Goal: Task Accomplishment & Management: Use online tool/utility

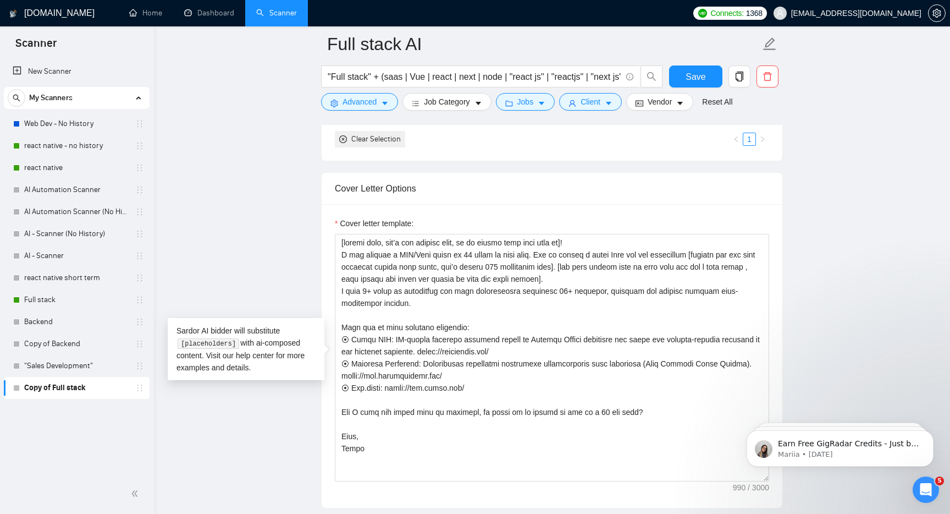
drag, startPoint x: 411, startPoint y: 449, endPoint x: 318, endPoint y: 247, distance: 222.7
click at [318, 247] on main "Full stack AI "Full stack" + (saas | Vue | react | next | node | "react js" | "…" at bounding box center [552, 395] width 761 height 2928
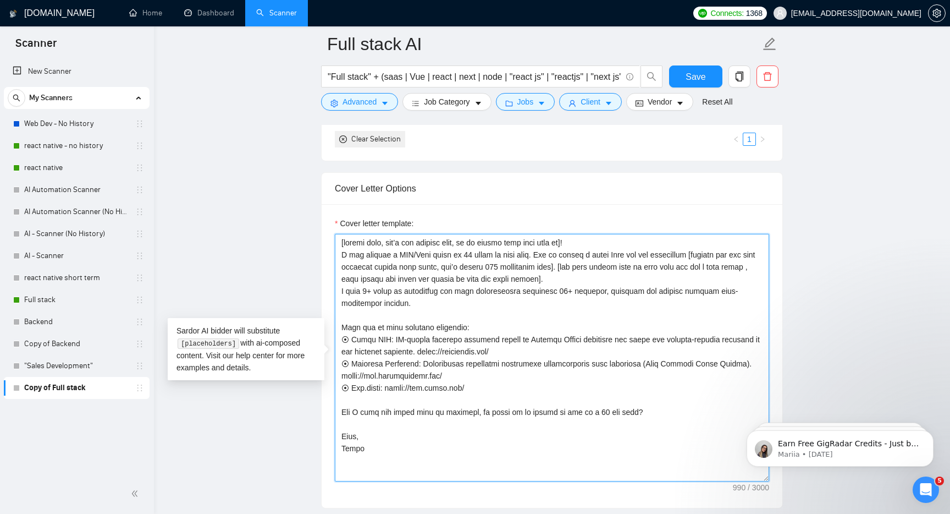
click at [725, 290] on textarea "Cover letter template:" at bounding box center [552, 357] width 434 height 247
click at [708, 255] on textarea "Cover letter template:" at bounding box center [552, 357] width 434 height 247
click at [590, 265] on textarea "Cover letter template:" at bounding box center [552, 357] width 434 height 247
paste textarea "how I’ll build and integrate AI to solve client’s main problem — keep under 200…"
click at [514, 268] on textarea "Cover letter template:" at bounding box center [552, 357] width 434 height 247
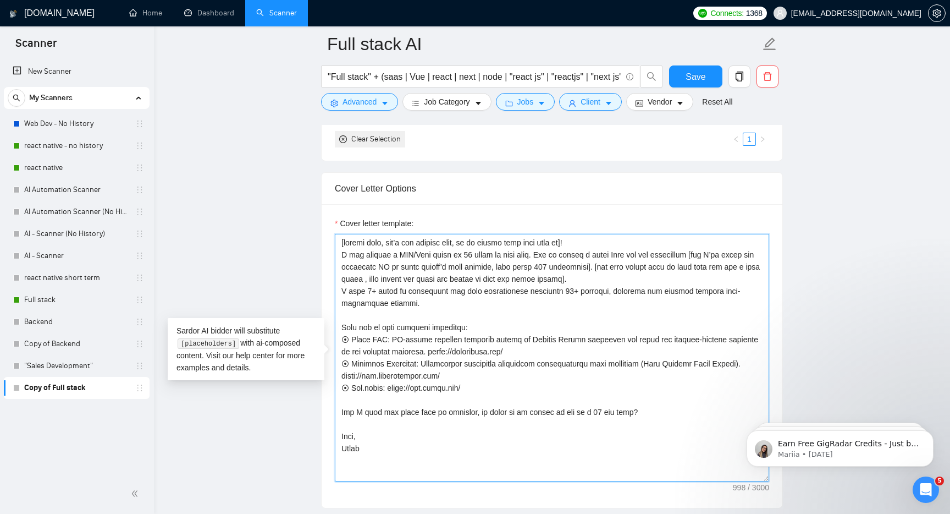
click at [490, 302] on textarea "Cover letter template:" at bounding box center [552, 357] width 434 height 247
drag, startPoint x: 438, startPoint y: 301, endPoint x: 310, endPoint y: 291, distance: 128.5
click at [310, 291] on main "Full stack AI "Full stack" + (saas | Vue | react | next | node | "react js" | "…" at bounding box center [552, 395] width 761 height 2928
paste textarea "developing Full Stack AI apps — from frontend UX to backend infrastructure and …"
click at [560, 292] on textarea "Cover letter template:" at bounding box center [552, 357] width 434 height 247
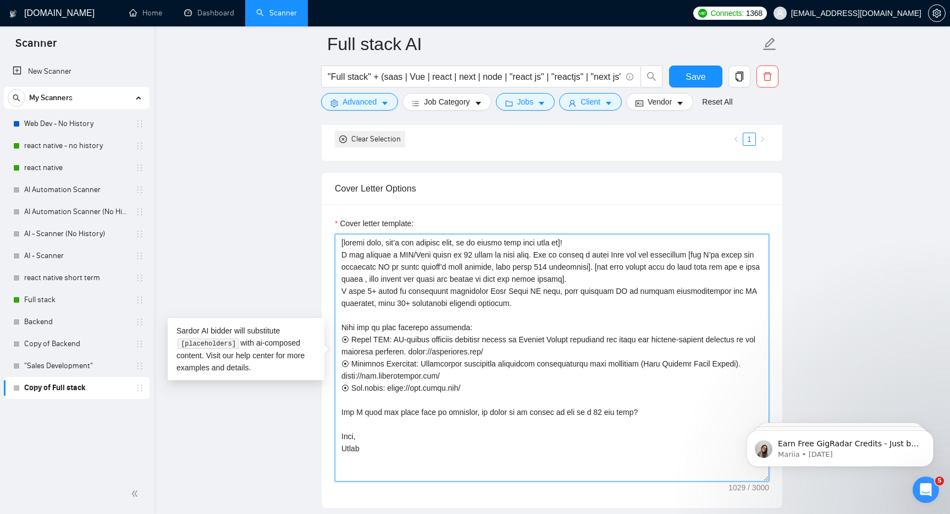
click at [639, 279] on textarea "Cover letter template:" at bounding box center [552, 357] width 434 height 247
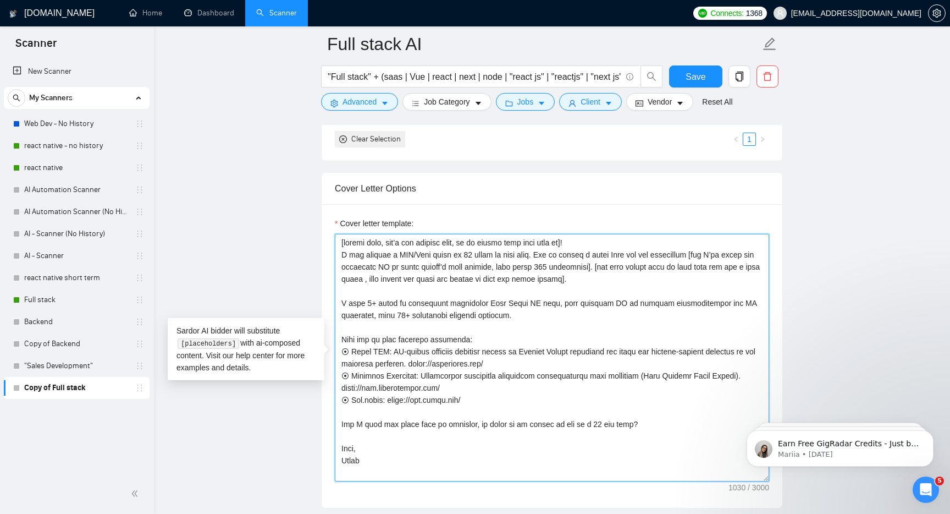
click at [728, 306] on textarea "Cover letter template:" at bounding box center [552, 357] width 434 height 247
click at [372, 316] on textarea "Cover letter template:" at bounding box center [552, 357] width 434 height 247
paste textarea "𝗔𝗜 𝗽𝗶𝗽𝗲𝗹𝗶𝗻𝗲𝘀"
click at [424, 330] on textarea "Cover letter template:" at bounding box center [552, 357] width 434 height 247
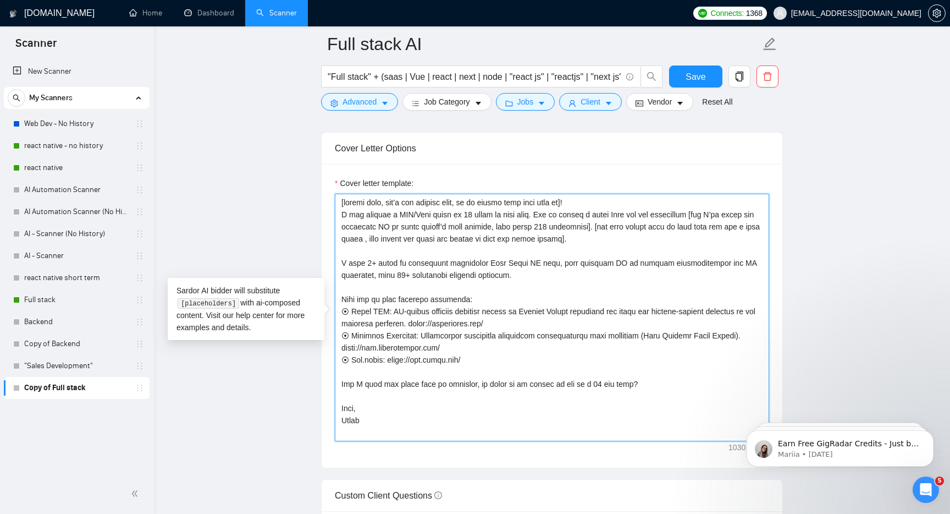
scroll to position [1154, 0]
drag, startPoint x: 393, startPoint y: 312, endPoint x: 349, endPoint y: 314, distance: 44.0
click at [349, 314] on textarea "Cover letter template:" at bounding box center [552, 315] width 434 height 247
paste textarea "𝗚𝘂𝗮𝗿𝗱 𝗢𝗪𝗟"
drag, startPoint x: 481, startPoint y: 357, endPoint x: 334, endPoint y: 357, distance: 146.8
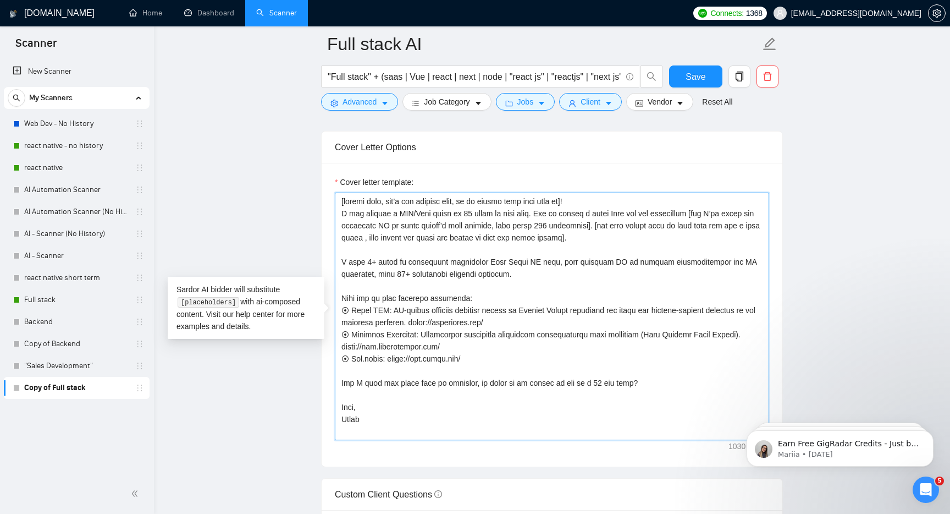
click at [334, 357] on div "Cover letter template:" at bounding box center [552, 315] width 461 height 304
click at [530, 326] on textarea "Cover letter template:" at bounding box center [552, 315] width 434 height 247
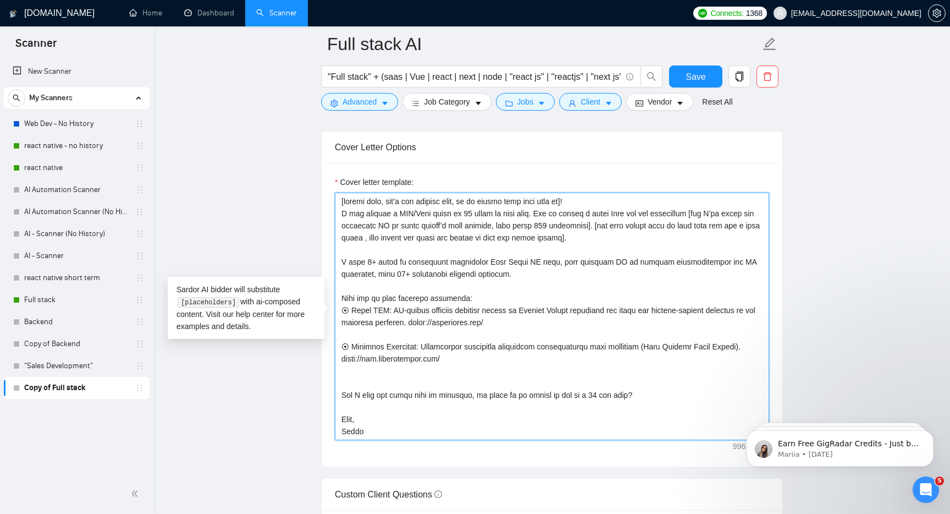
paste textarea "⦿ Ask.wyxan: [URL][DOMAIN_NAME]"
drag, startPoint x: 388, startPoint y: 335, endPoint x: 349, endPoint y: 338, distance: 38.6
click at [349, 338] on textarea "Cover letter template:" at bounding box center [552, 315] width 434 height 247
paste textarea "𝗔𝘀𝗸.𝘄𝘆𝘅𝗮𝗻"
click at [530, 365] on textarea "Cover letter template:" at bounding box center [552, 315] width 434 height 247
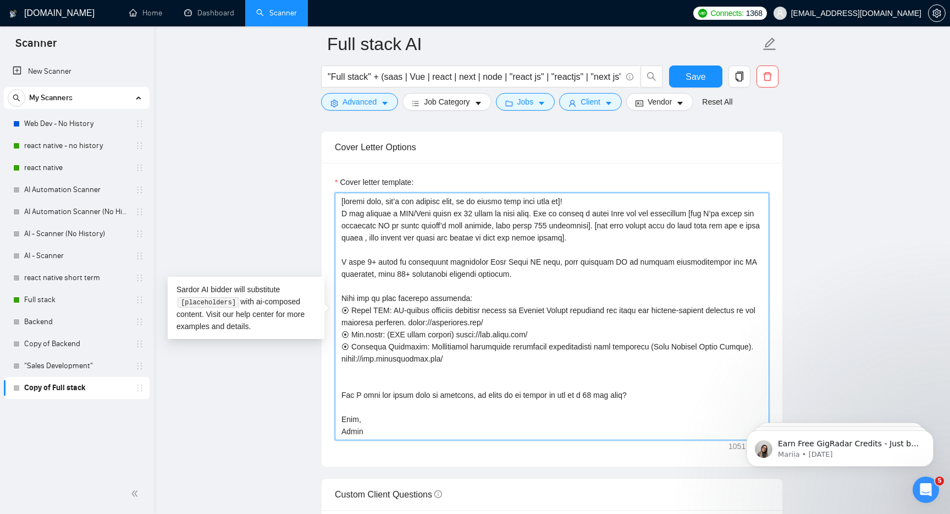
drag, startPoint x: 418, startPoint y: 348, endPoint x: 349, endPoint y: 350, distance: 69.3
click at [349, 350] on textarea "Cover letter template:" at bounding box center [552, 315] width 434 height 247
paste textarea "𝗘𝘃𝗲𝗿𝗰𝗮𝗿𝗲 𝗖𝗮𝗿𝗲𝗴𝗶𝘃𝗲𝗿"
click at [449, 373] on textarea "Cover letter template:" at bounding box center [552, 315] width 434 height 247
click at [437, 402] on textarea "Cover letter template:" at bounding box center [552, 315] width 434 height 247
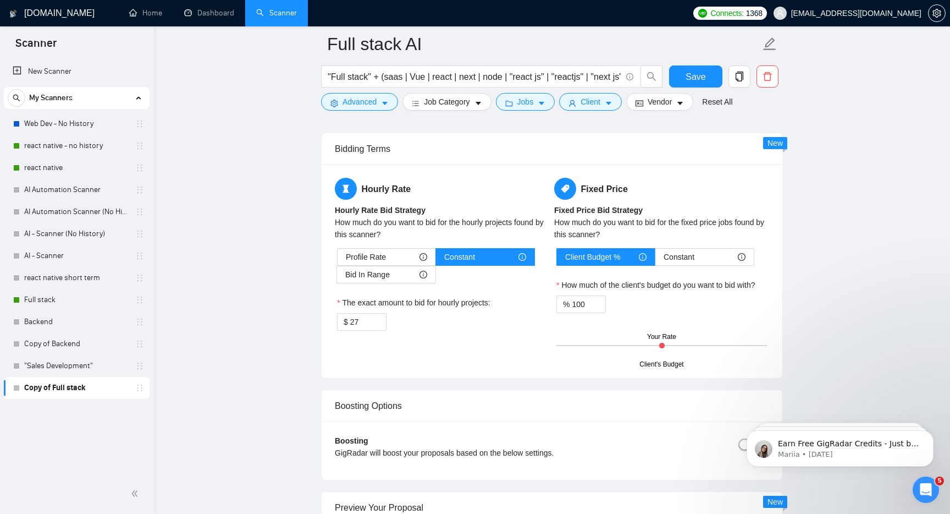
scroll to position [1540, 0]
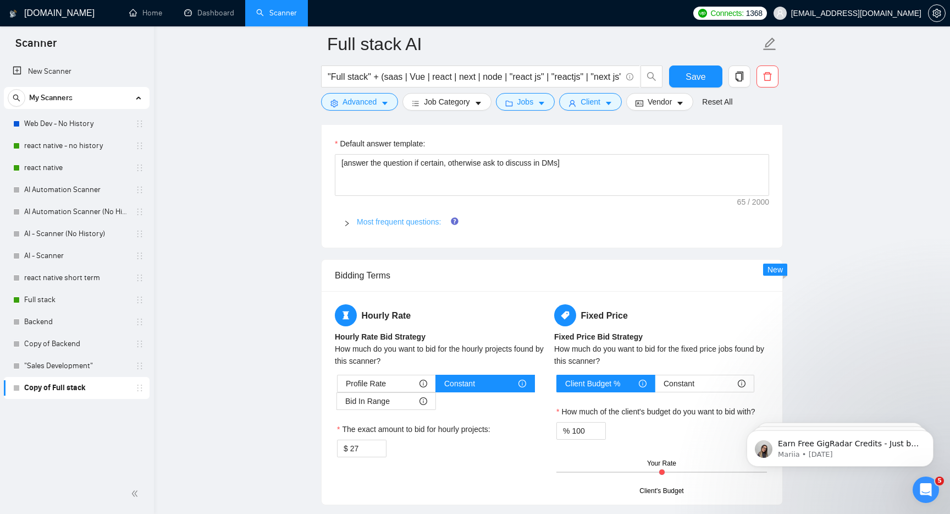
type textarea "[loremi dolo, sit’a con adipisc elit, se do eiusmo temp inci utla et]! D mag al…"
click at [368, 220] on link "Most frequent questions:" at bounding box center [399, 221] width 84 height 9
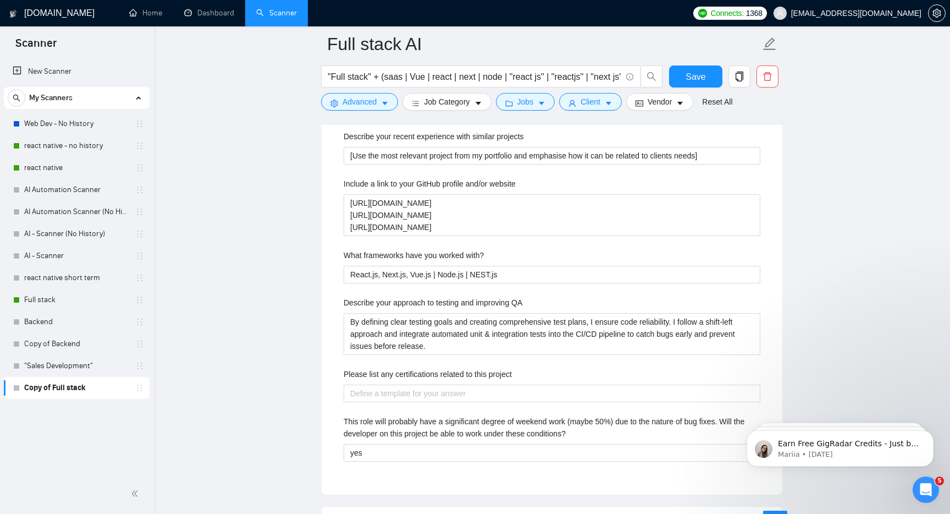
scroll to position [1717, 0]
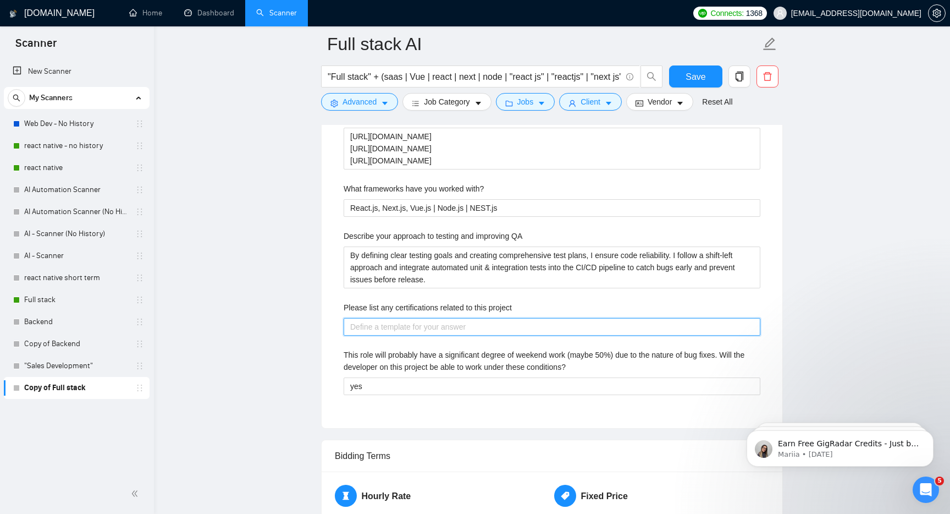
click at [365, 320] on project "Please list any certifications related to this project" at bounding box center [552, 327] width 417 height 18
click at [414, 400] on div "Describe your recent experience with similar projects [Use the most relevant pr…" at bounding box center [552, 235] width 434 height 357
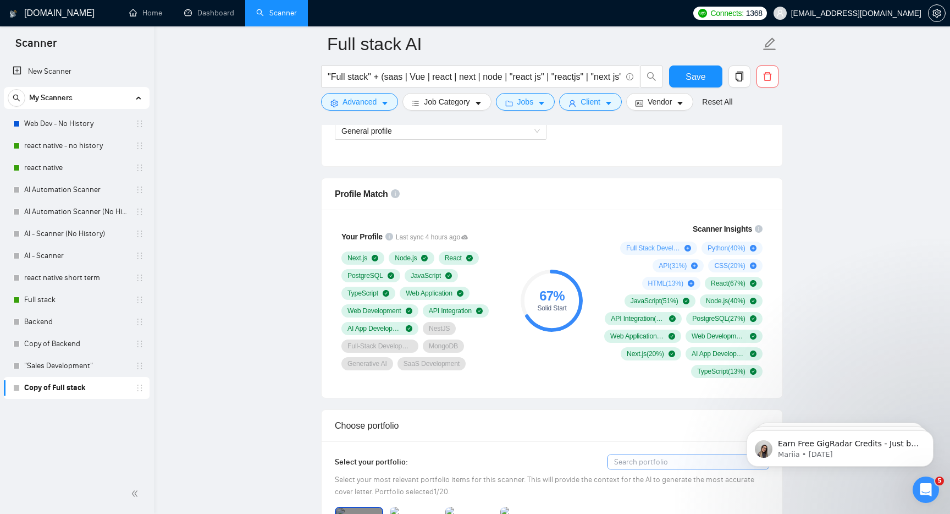
scroll to position [603, 0]
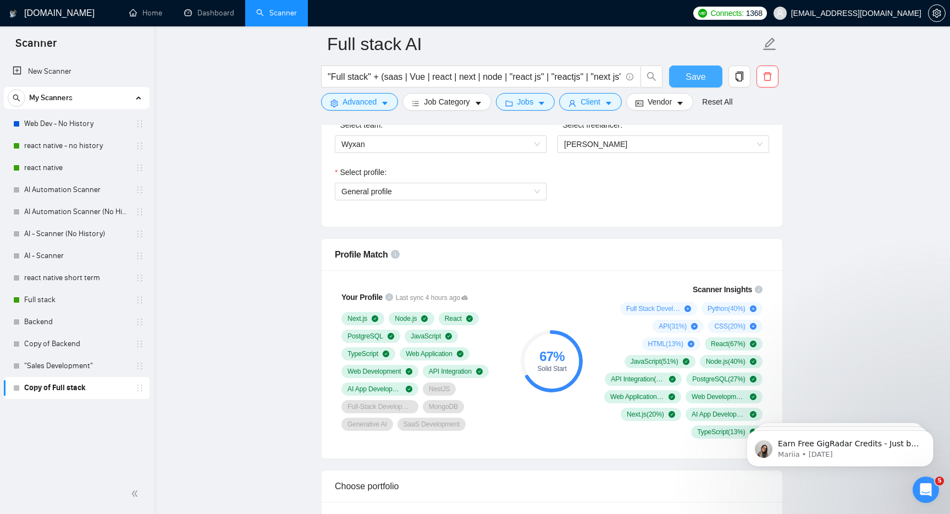
click at [677, 78] on button "Save" at bounding box center [695, 76] width 53 height 22
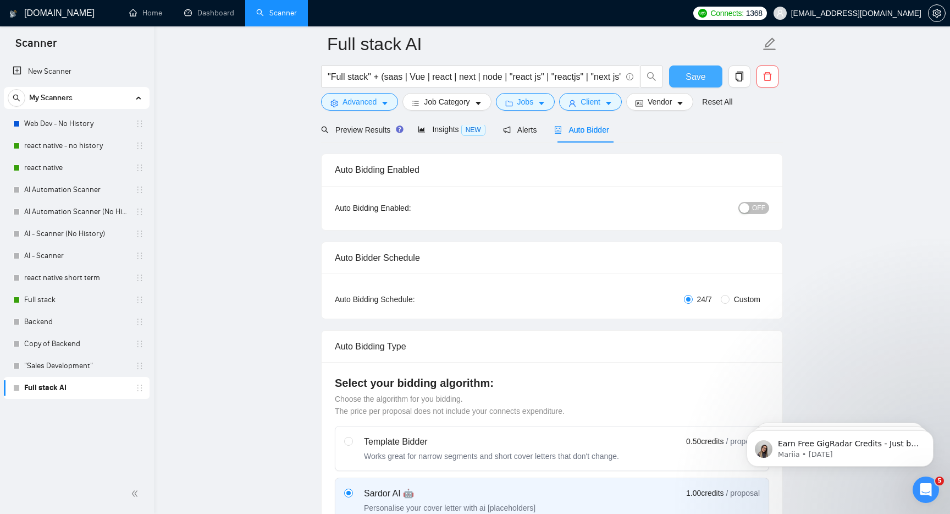
scroll to position [7, 0]
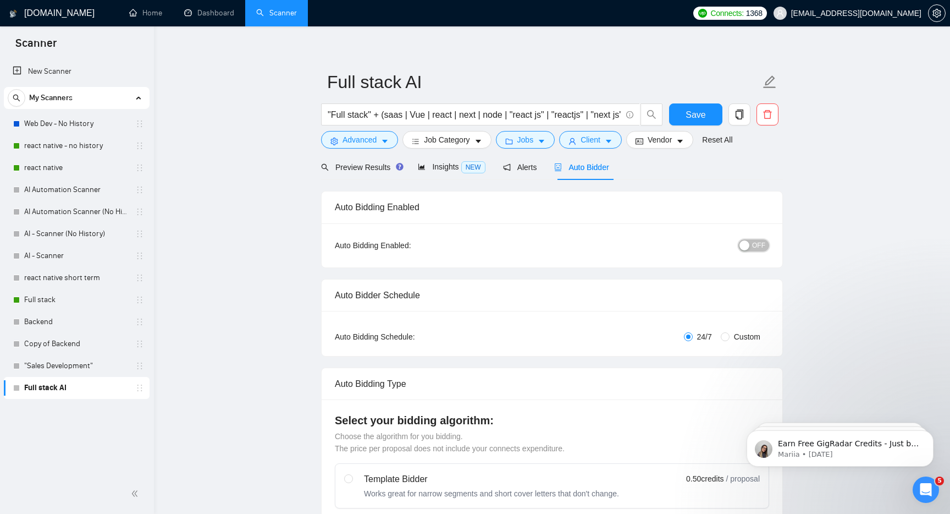
click at [768, 247] on div "OFF" at bounding box center [697, 245] width 145 height 13
click at [761, 249] on span "OFF" at bounding box center [758, 245] width 13 height 12
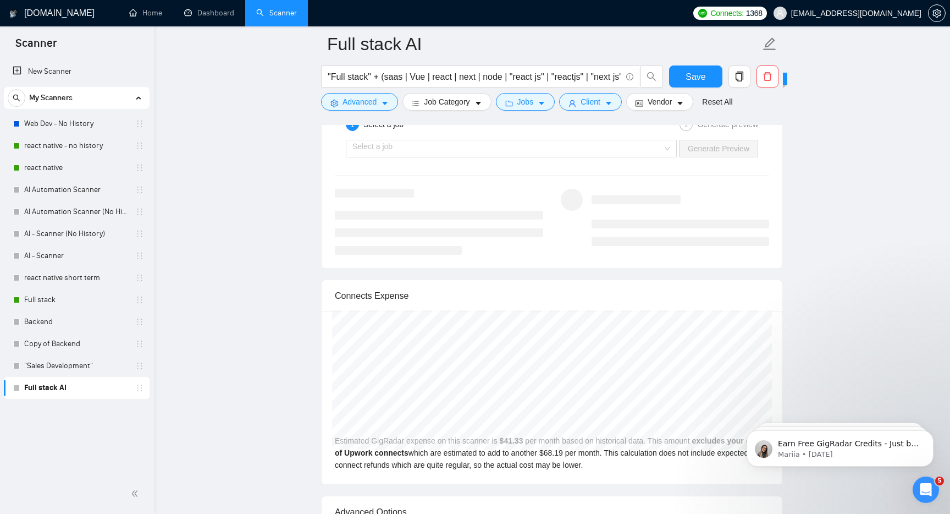
scroll to position [2069, 0]
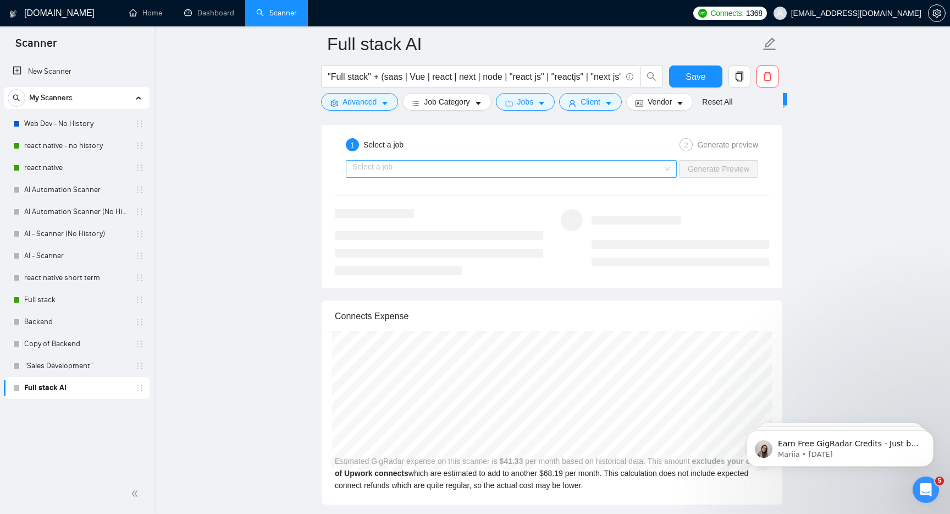
click at [524, 169] on input "search" at bounding box center [507, 169] width 310 height 16
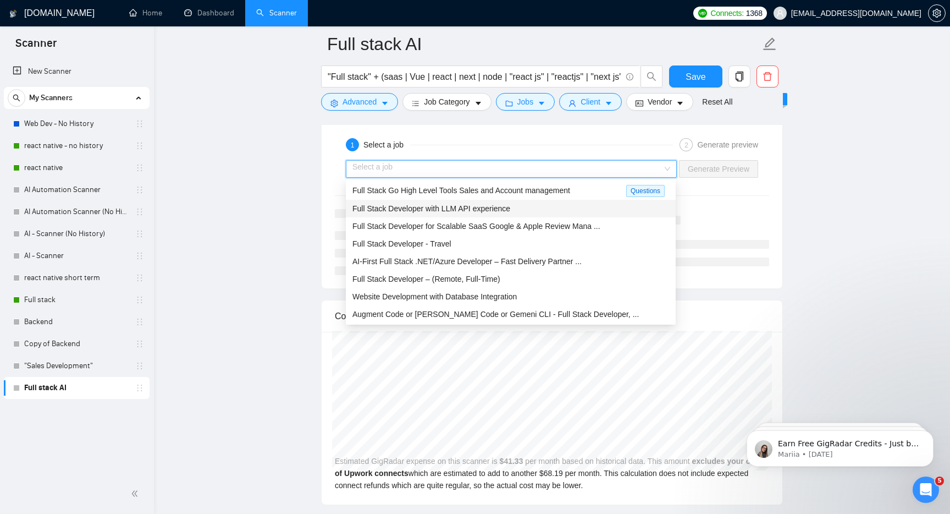
click at [528, 201] on div "Full Stack Developer with LLM API experience" at bounding box center [511, 209] width 330 height 18
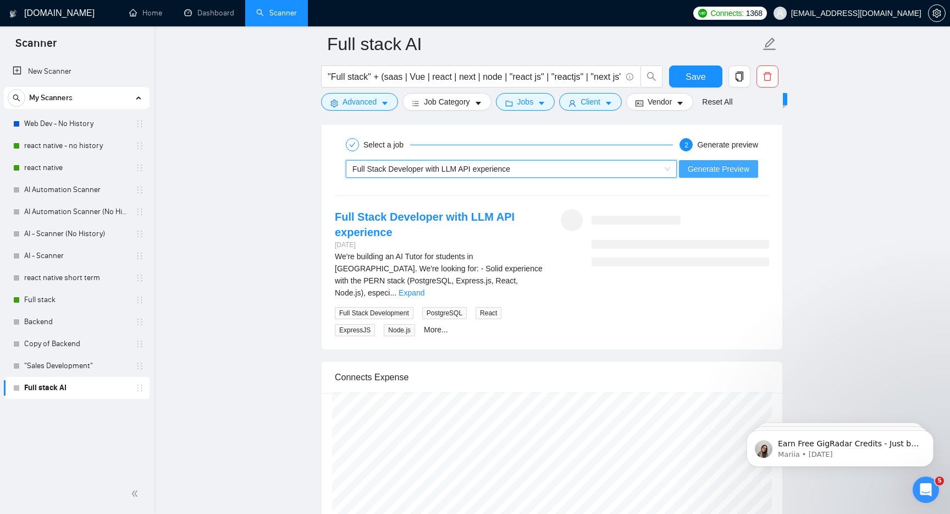
click at [698, 170] on span "Generate Preview" at bounding box center [719, 169] width 62 height 12
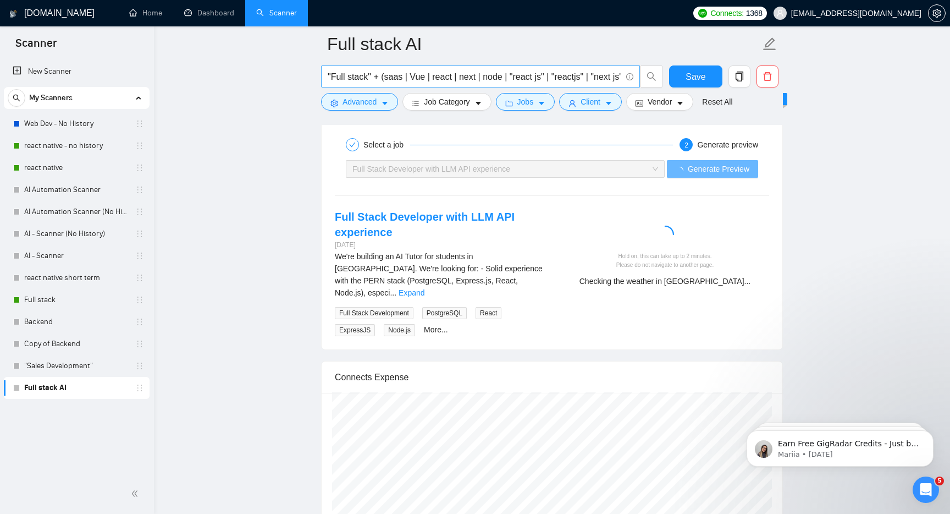
click at [524, 83] on input ""Full stack" + (saas | Vue | react | next | node | "react js" | "reactjs" | "ne…" at bounding box center [475, 77] width 294 height 14
click at [617, 78] on input ""Full stack" + (saas | Vue | react | next | node | "react js" | "reactjs" | "ne…" at bounding box center [475, 77] width 294 height 14
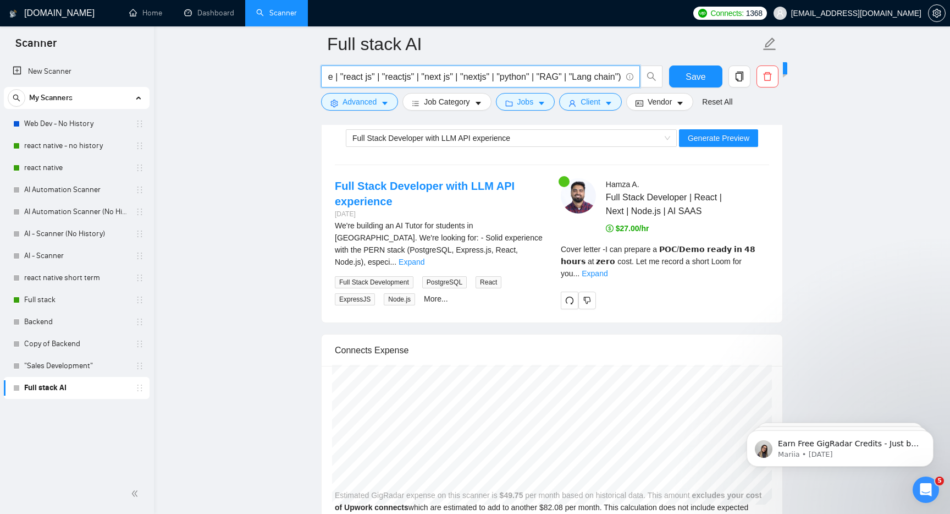
scroll to position [0, 181]
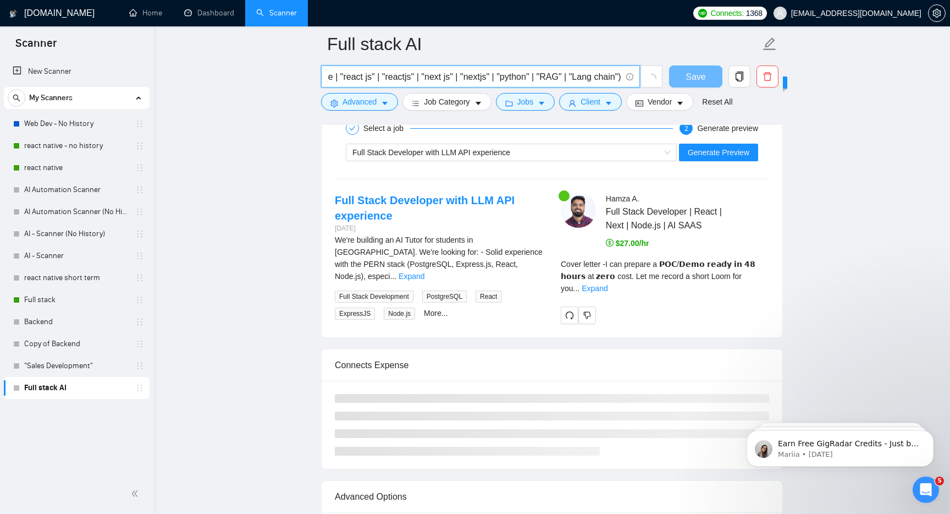
type input ""Full stack" + (saas | Vue | react | next | node | "react js" | "reactjs" | "ne…"
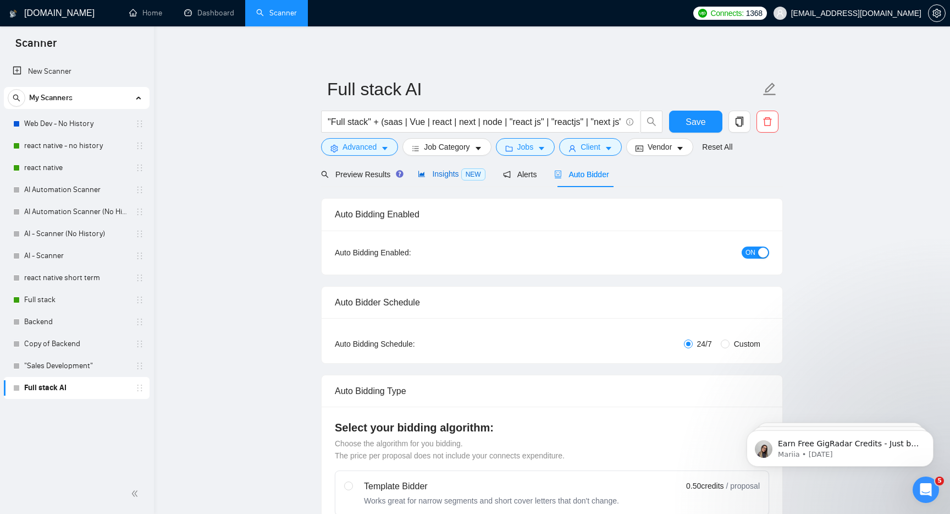
click at [438, 170] on span "Insights NEW" at bounding box center [451, 173] width 67 height 9
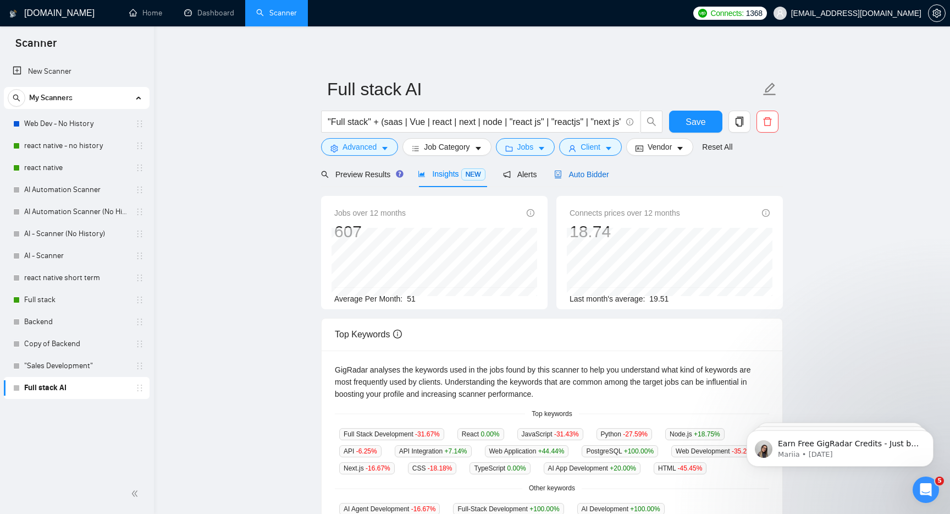
click at [606, 174] on span "Auto Bidder" at bounding box center [581, 174] width 54 height 9
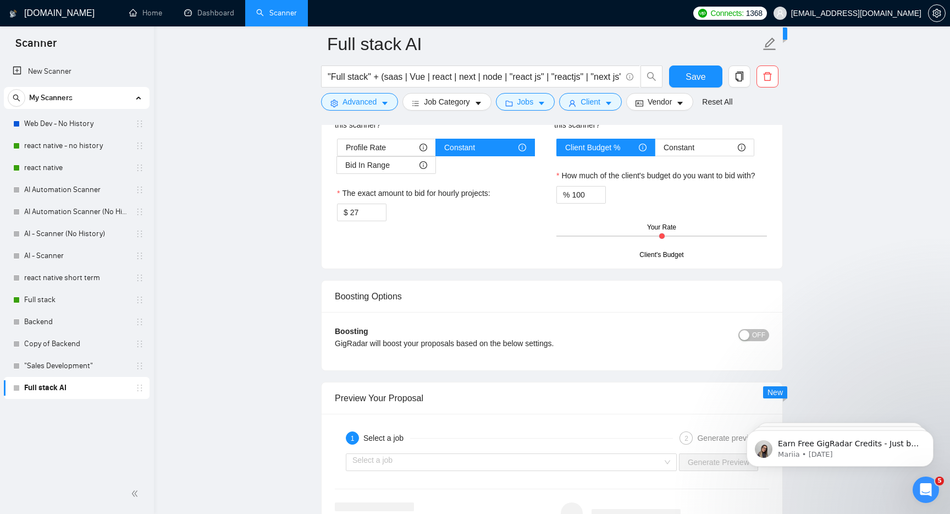
scroll to position [2052, 0]
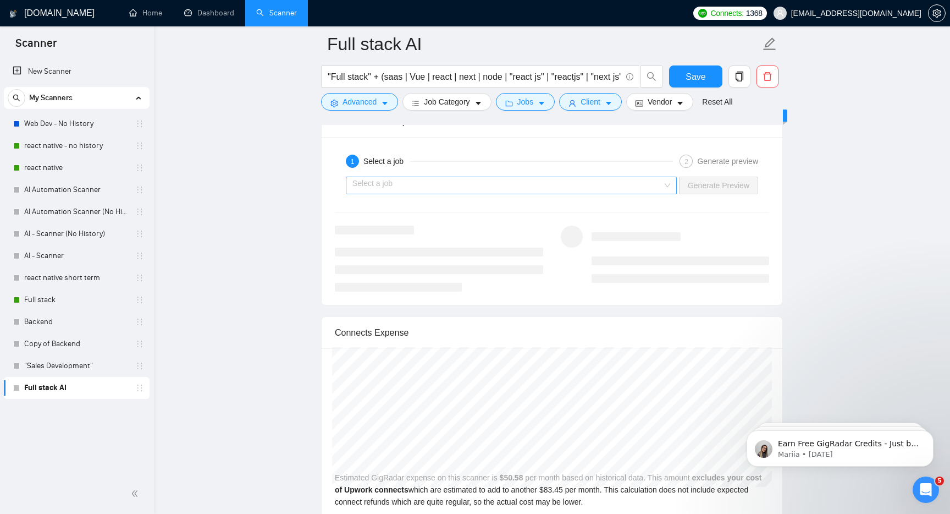
click at [607, 191] on input "search" at bounding box center [507, 185] width 310 height 16
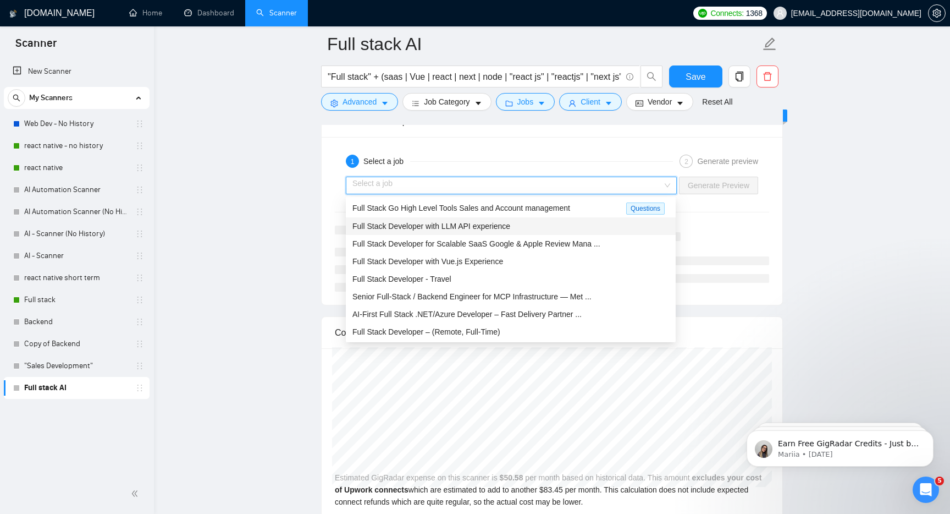
click at [510, 229] on span "Full Stack Developer with LLM API experience" at bounding box center [431, 226] width 158 height 9
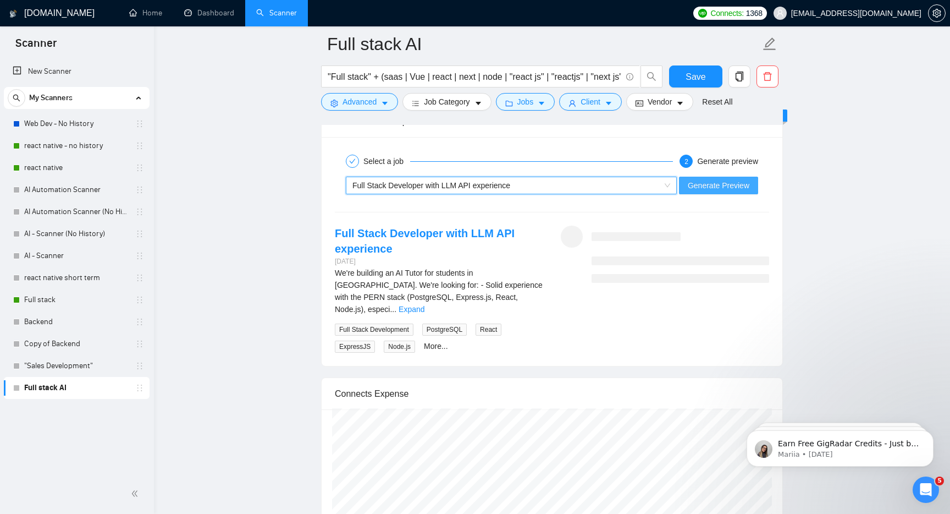
click at [698, 183] on span "Generate Preview" at bounding box center [719, 185] width 62 height 12
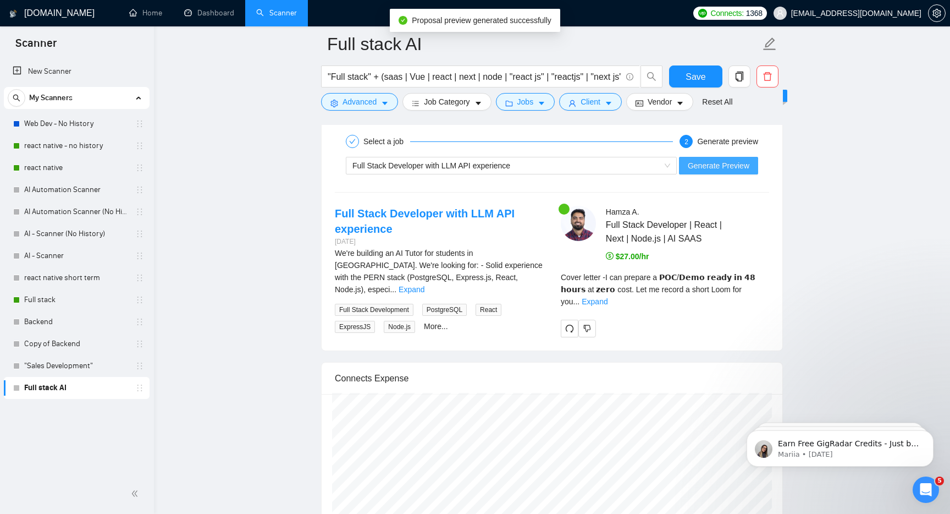
scroll to position [2101, 0]
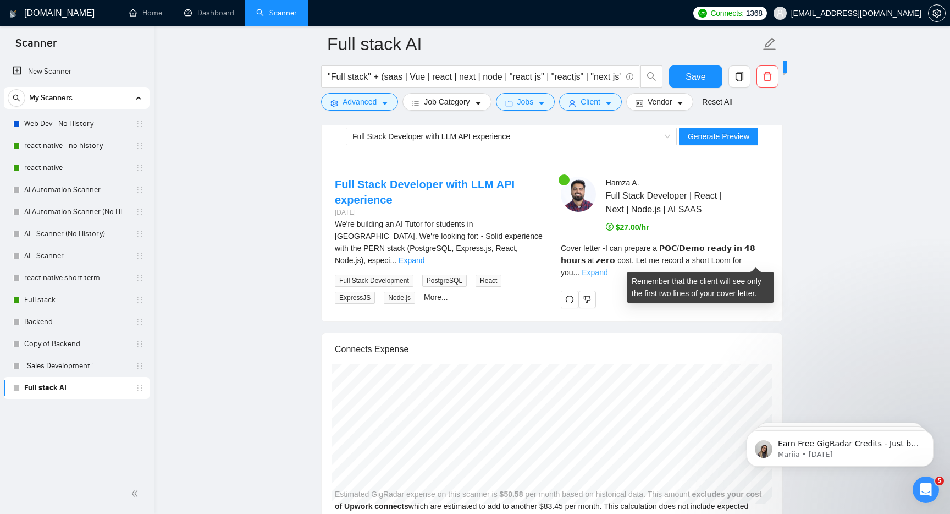
click at [608, 268] on link "Expand" at bounding box center [595, 272] width 26 height 9
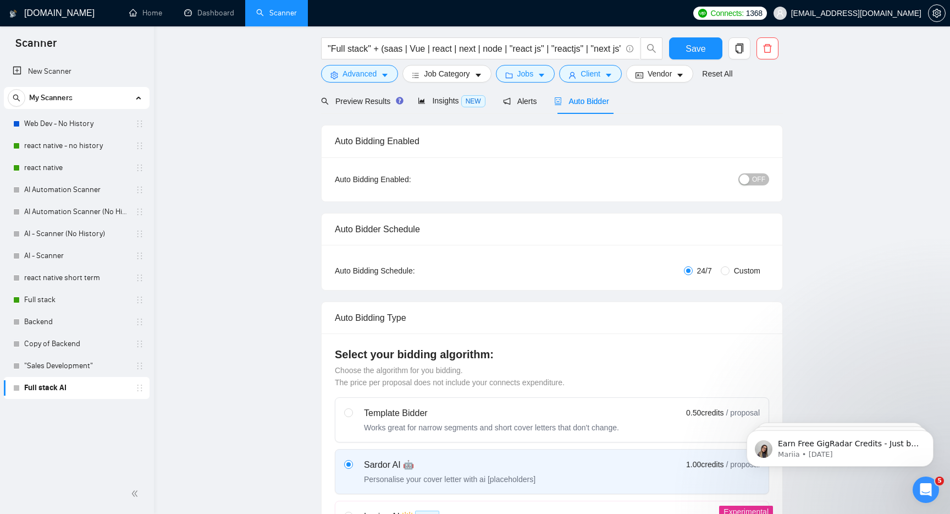
scroll to position [0, 0]
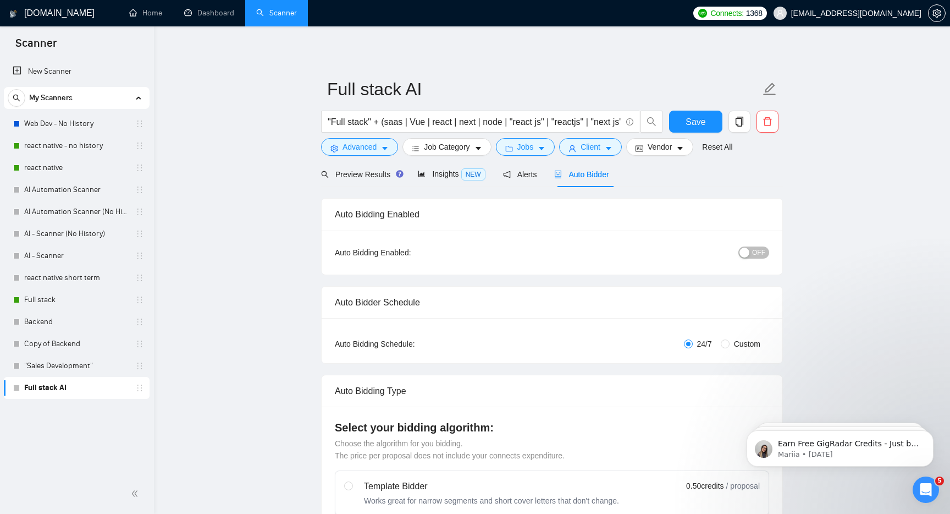
click at [761, 249] on span "OFF" at bounding box center [758, 252] width 13 height 12
click at [699, 115] on span "Save" at bounding box center [696, 122] width 20 height 14
click at [457, 167] on div "Insights NEW" at bounding box center [451, 174] width 67 height 26
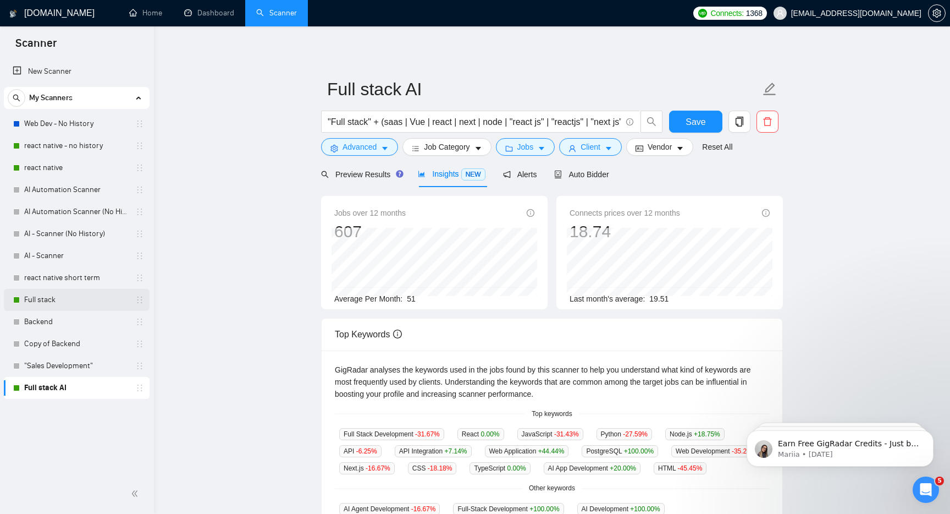
click at [64, 301] on link "Full stack" at bounding box center [76, 300] width 104 height 22
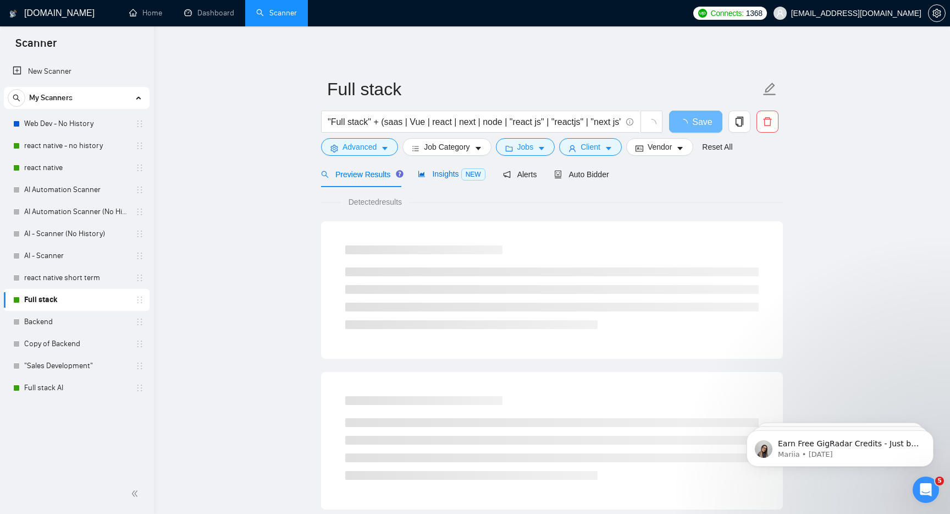
click at [441, 177] on span "Insights NEW" at bounding box center [451, 173] width 67 height 9
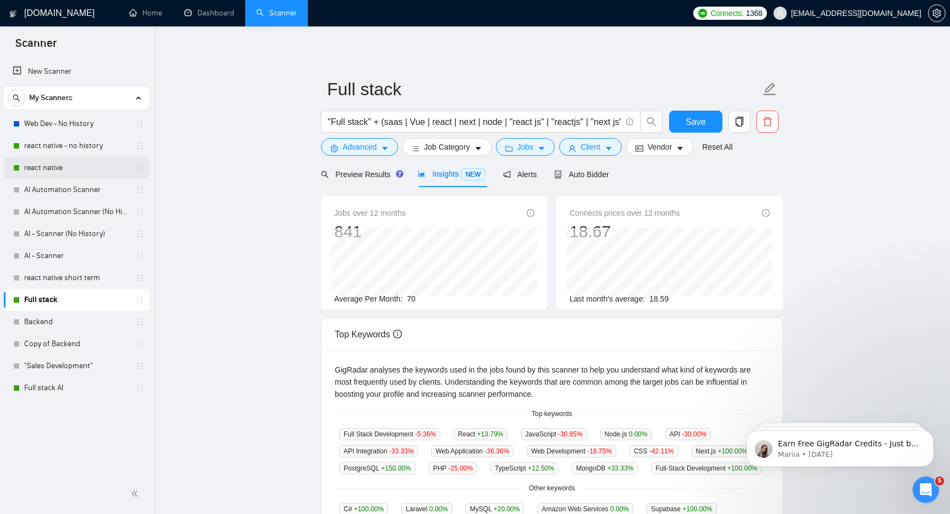
click at [79, 162] on link "react native" at bounding box center [76, 168] width 104 height 22
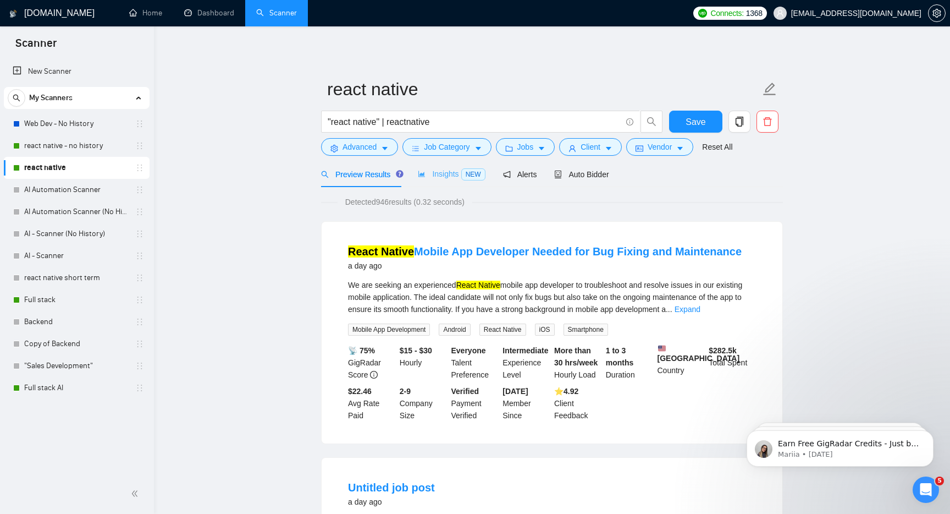
click at [437, 166] on div "Insights NEW" at bounding box center [451, 174] width 67 height 26
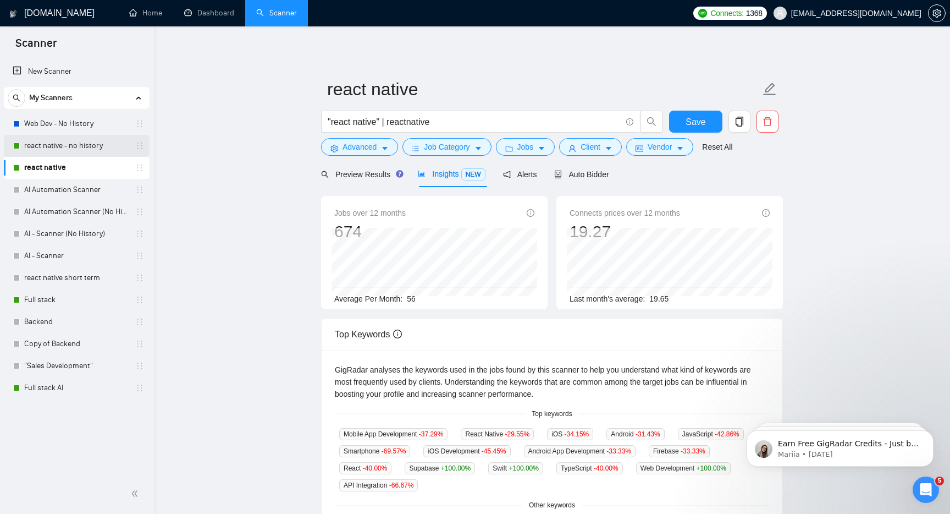
click at [96, 144] on link "react native - no history" at bounding box center [76, 146] width 104 height 22
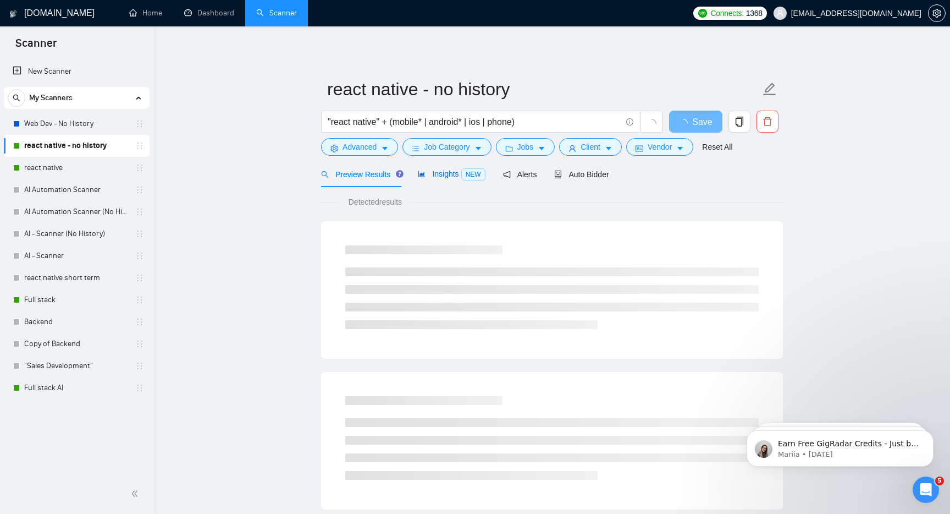
click at [445, 174] on span "Insights NEW" at bounding box center [451, 173] width 67 height 9
